Goal: Task Accomplishment & Management: Manage account settings

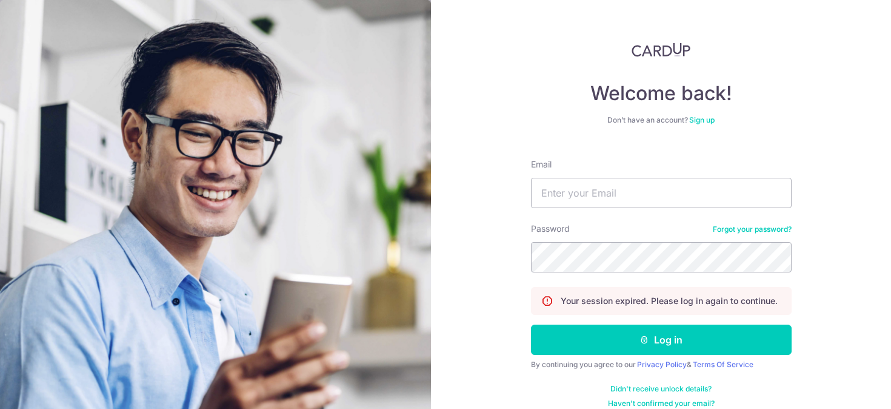
type input "[EMAIL_ADDRESS][DOMAIN_NAME]"
click at [855, 191] on div "Welcome back! Don’t have an account? Sign up Email [EMAIL_ADDRESS][DOMAIN_NAME]…" at bounding box center [661, 204] width 460 height 409
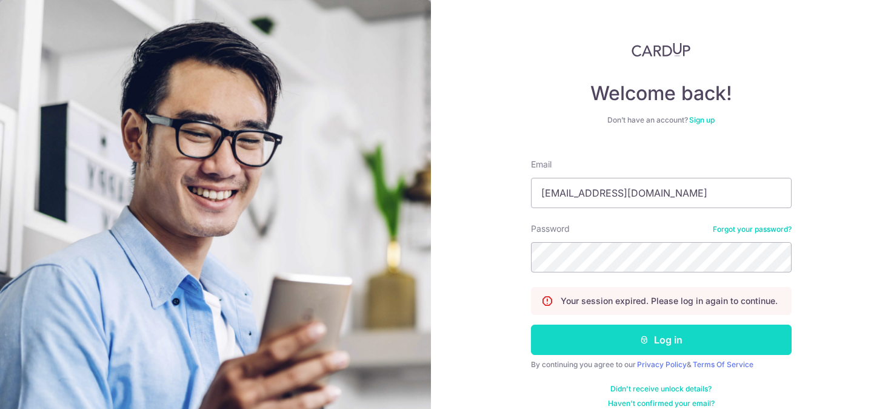
click at [658, 335] on button "Log in" at bounding box center [661, 339] width 261 height 30
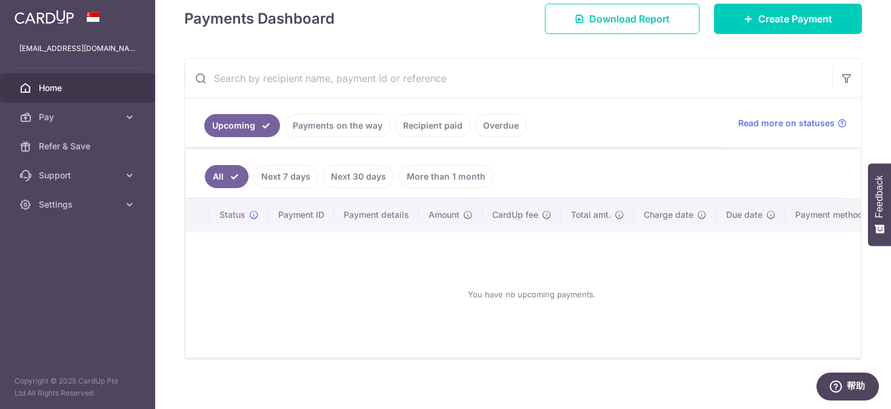
scroll to position [184, 0]
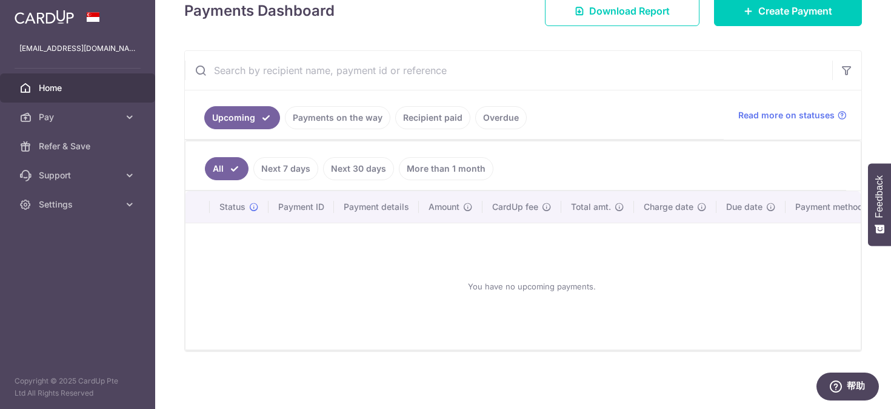
click at [340, 113] on link "Payments on the way" at bounding box center [337, 117] width 105 height 23
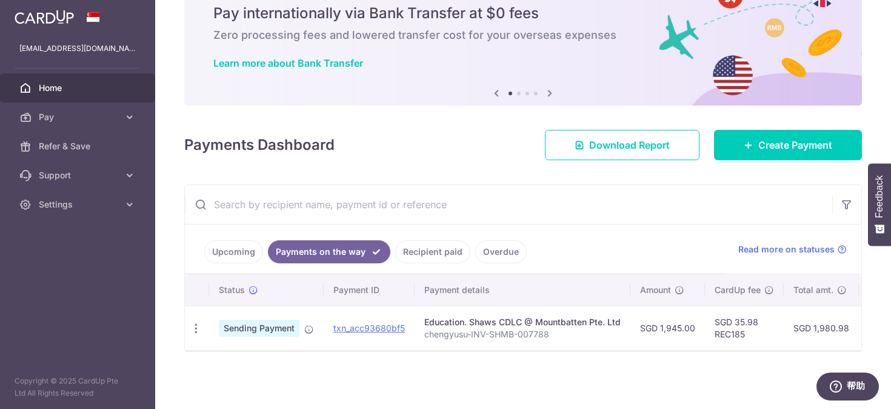
scroll to position [50, 0]
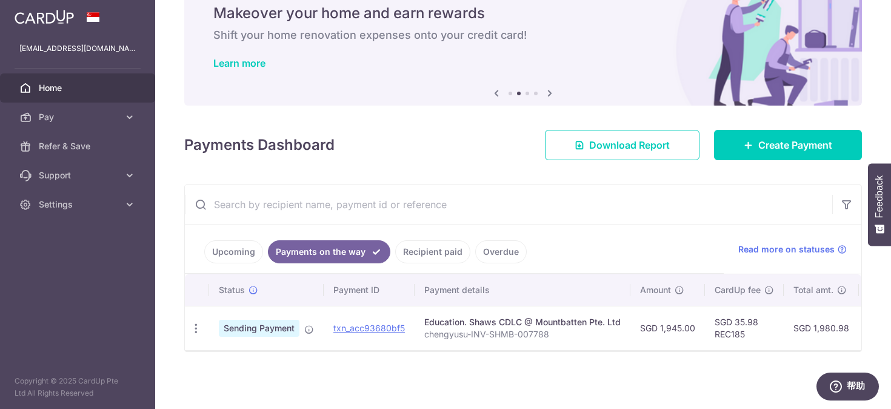
click at [228, 247] on link "Upcoming" at bounding box center [233, 251] width 59 height 23
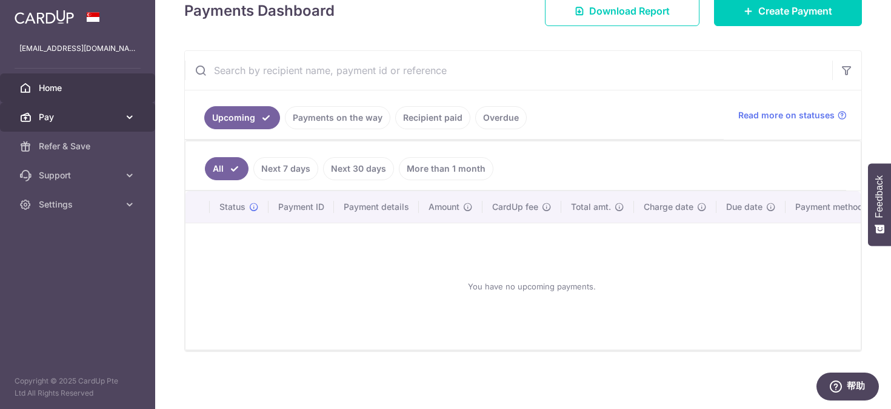
click at [53, 116] on span "Pay" at bounding box center [79, 117] width 80 height 12
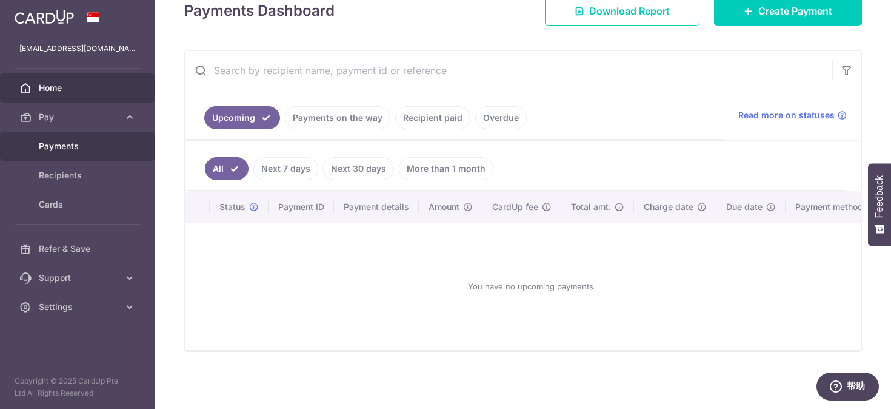
click at [75, 145] on span "Payments" at bounding box center [79, 146] width 80 height 12
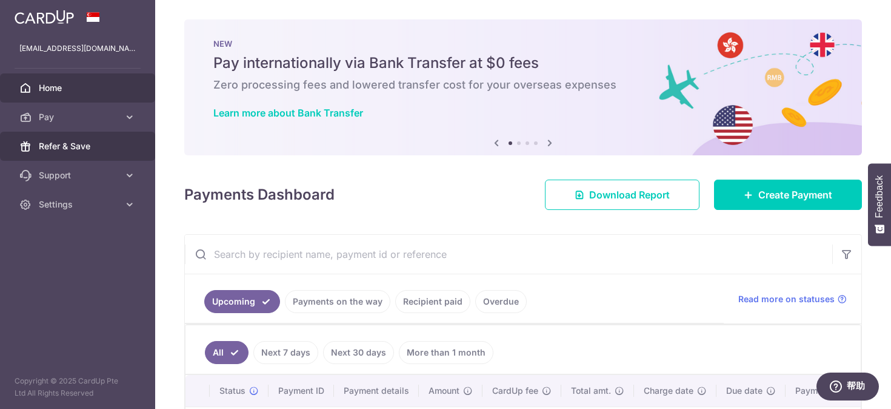
click at [63, 147] on span "Refer & Save" at bounding box center [79, 146] width 80 height 12
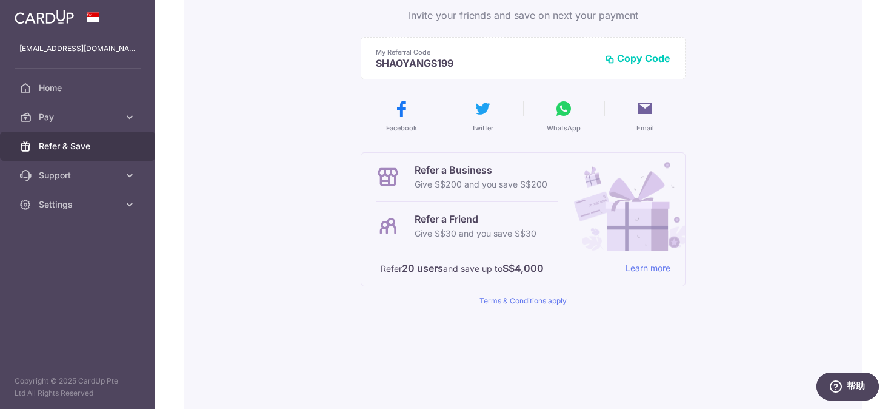
scroll to position [136, 0]
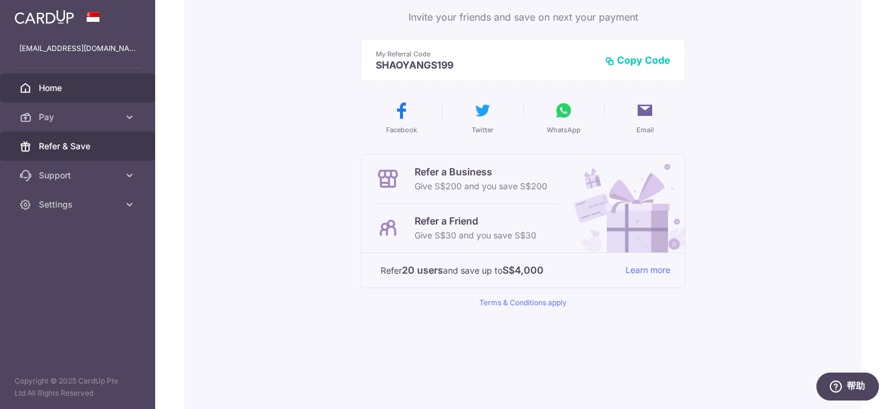
click at [85, 90] on span "Home" at bounding box center [79, 88] width 80 height 12
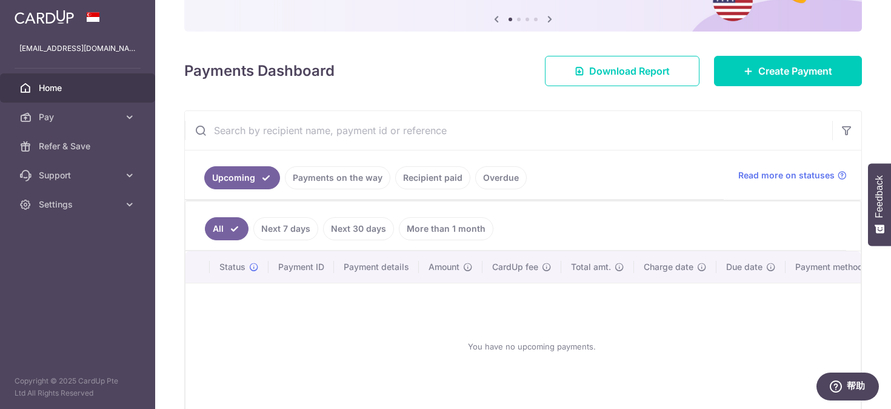
scroll to position [184, 0]
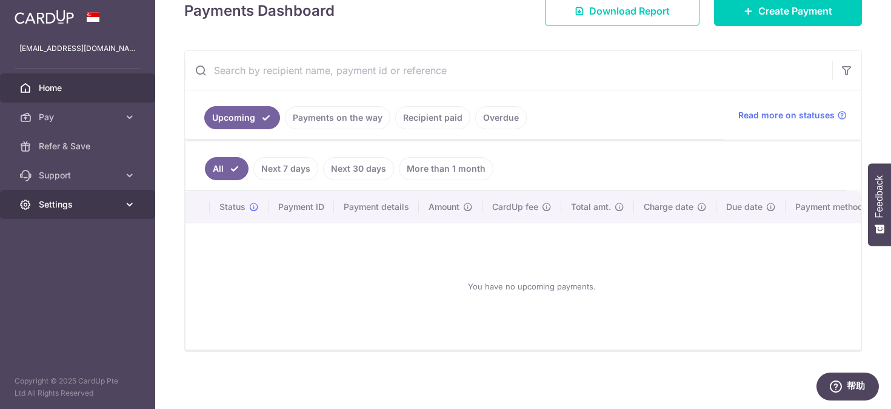
click at [65, 208] on span "Settings" at bounding box center [79, 204] width 80 height 12
